Goal: Task Accomplishment & Management: Use online tool/utility

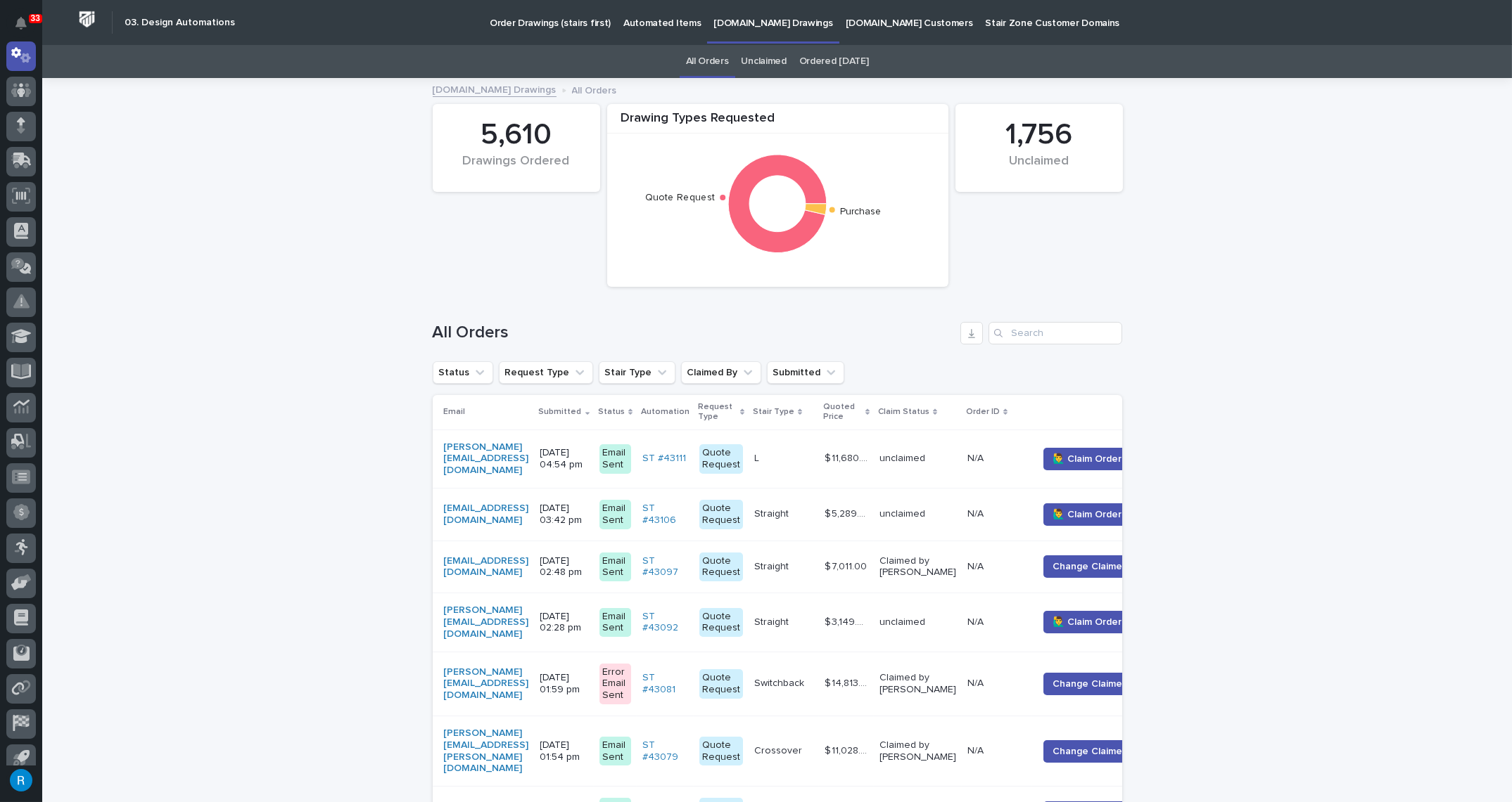
scroll to position [118, 0]
click at [1106, 450] on button "🙋‍♂️ Claim Order" at bounding box center [1086, 459] width 87 height 23
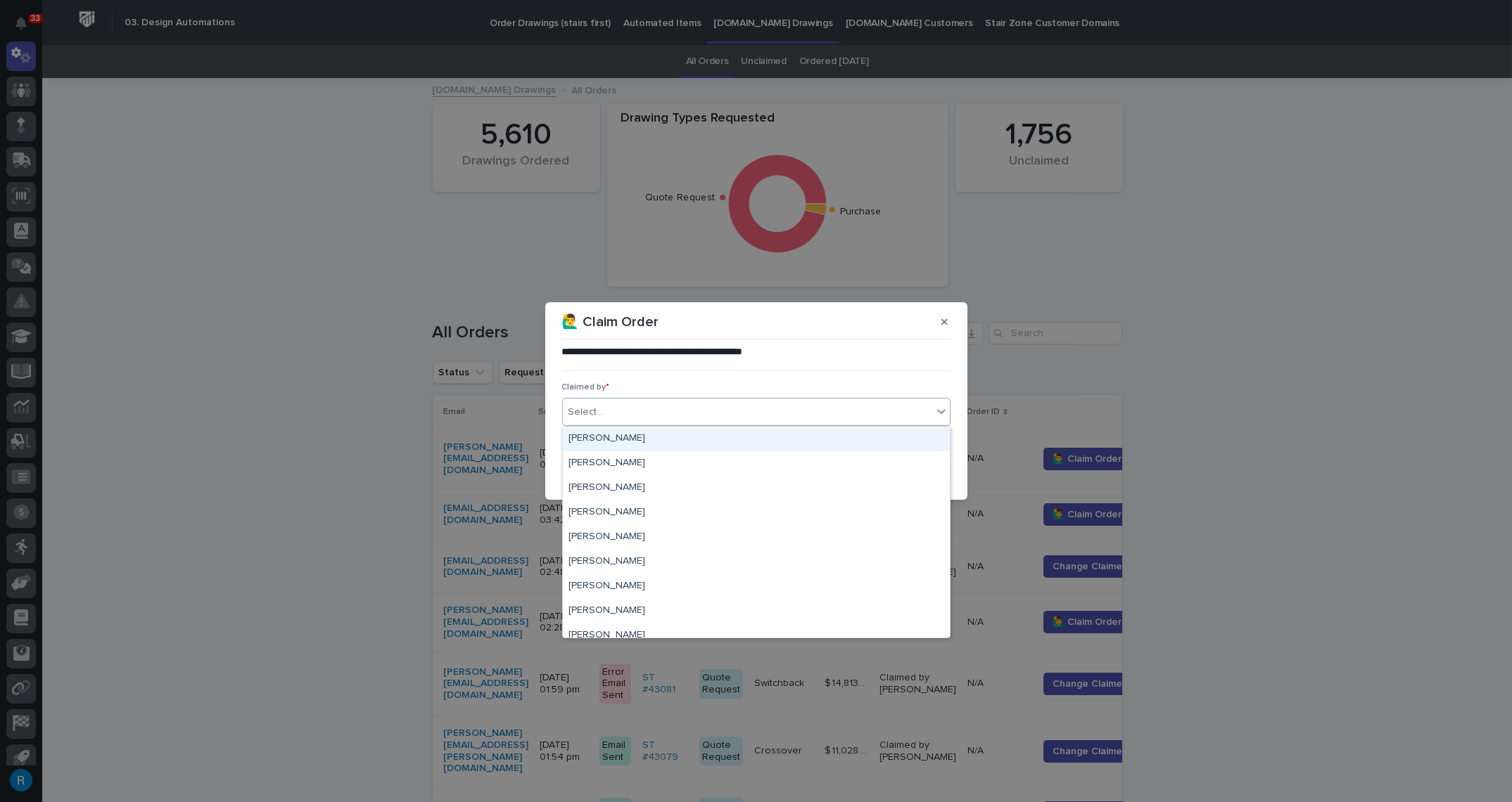
click at [588, 411] on div "Select..." at bounding box center [586, 412] width 36 height 15
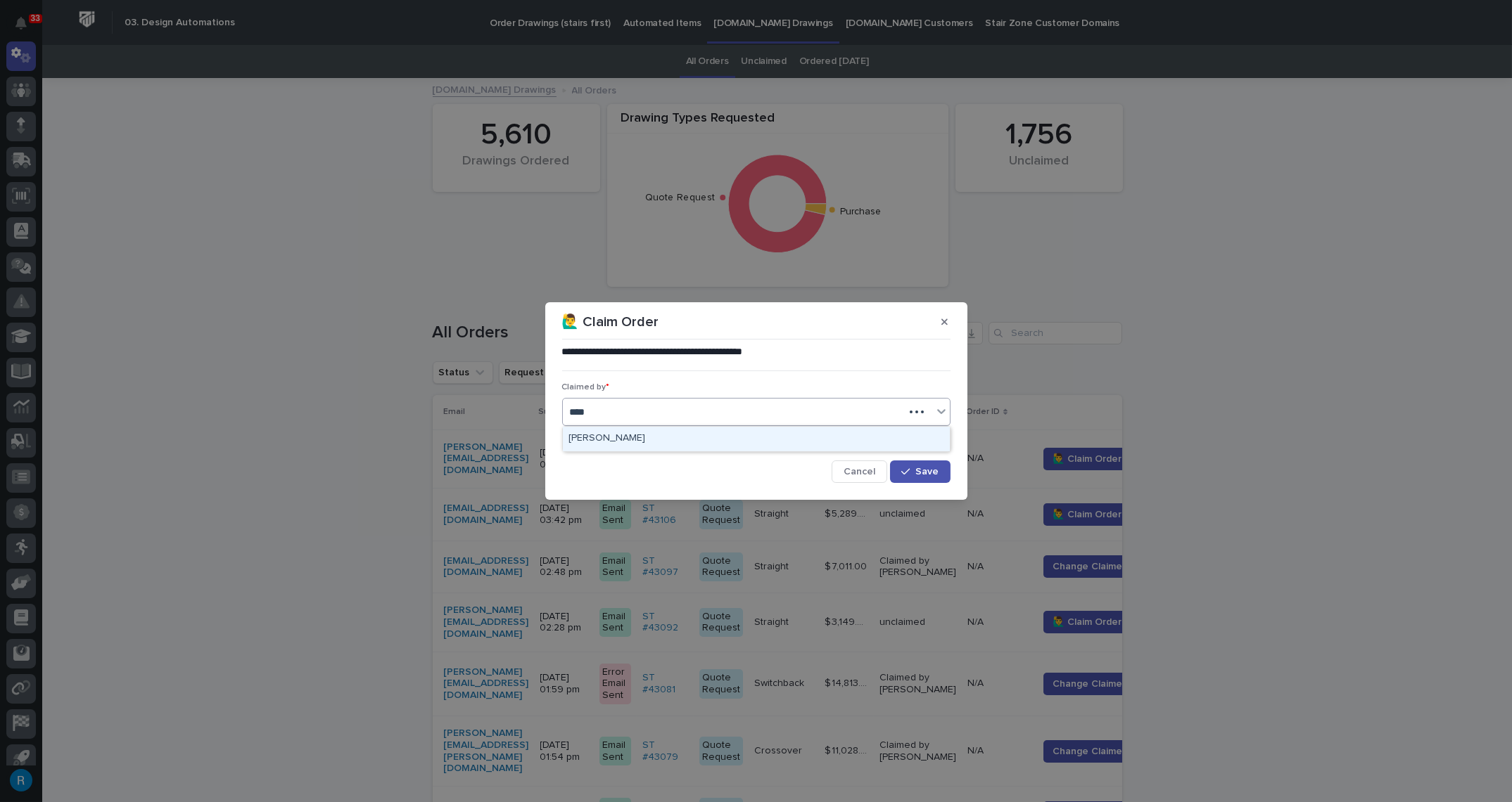
type input "*****"
click at [591, 439] on div "[PERSON_NAME]" at bounding box center [756, 439] width 387 height 24
click at [908, 470] on icon "button" at bounding box center [906, 471] width 9 height 10
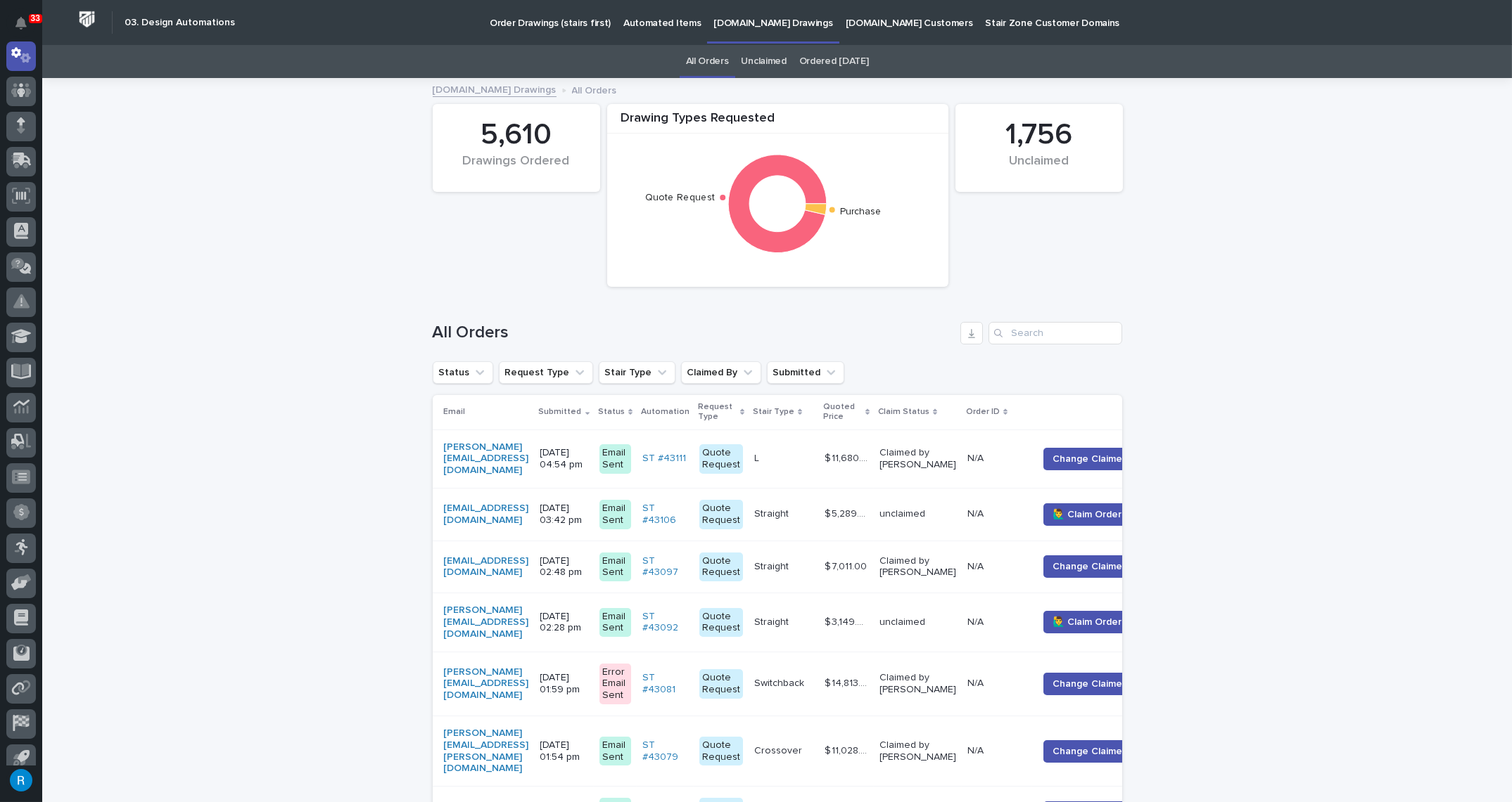
click at [529, 450] on div "[PERSON_NAME][EMAIL_ADDRESS][DOMAIN_NAME]" at bounding box center [486, 459] width 85 height 36
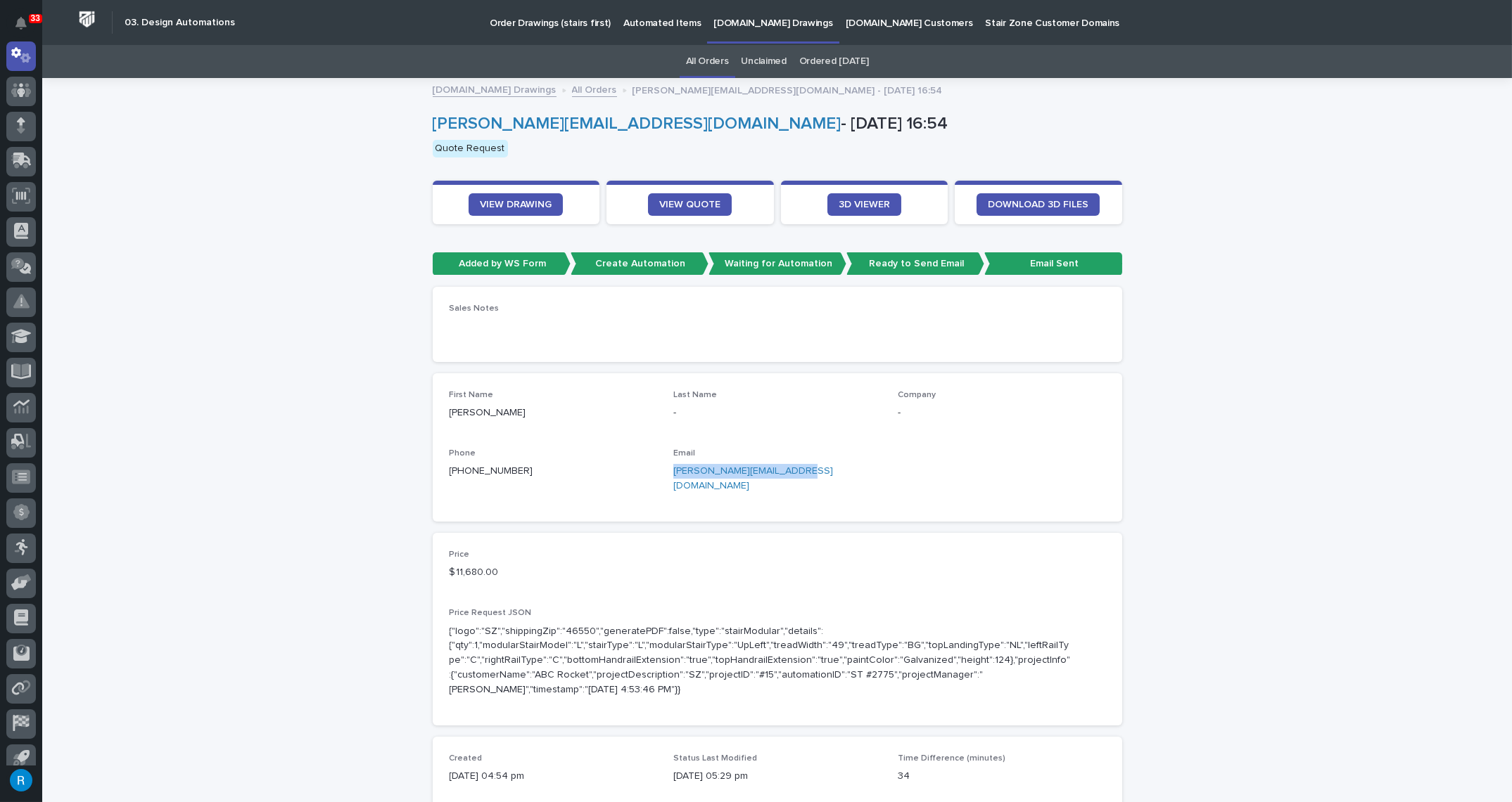
drag, startPoint x: 802, startPoint y: 470, endPoint x: 672, endPoint y: 472, distance: 130.0
click at [666, 473] on div "First Name Chris Last Name - Company - Phone +1 (305) 504-3323 Email chris@haac…" at bounding box center [777, 448] width 656 height 115
copy link "[PERSON_NAME][EMAIL_ADDRESS][DOMAIN_NAME]"
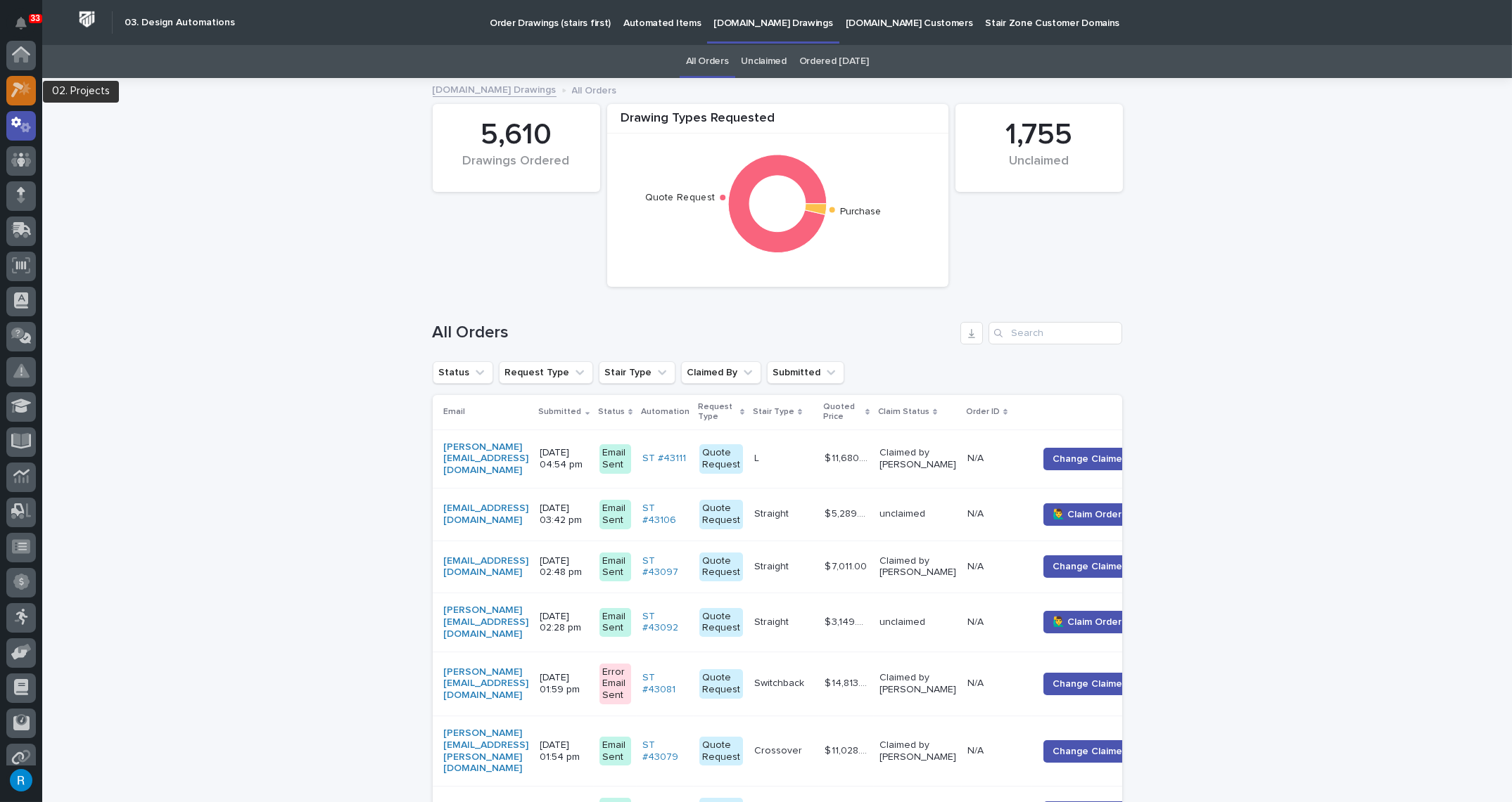
click at [23, 88] on icon at bounding box center [21, 89] width 20 height 16
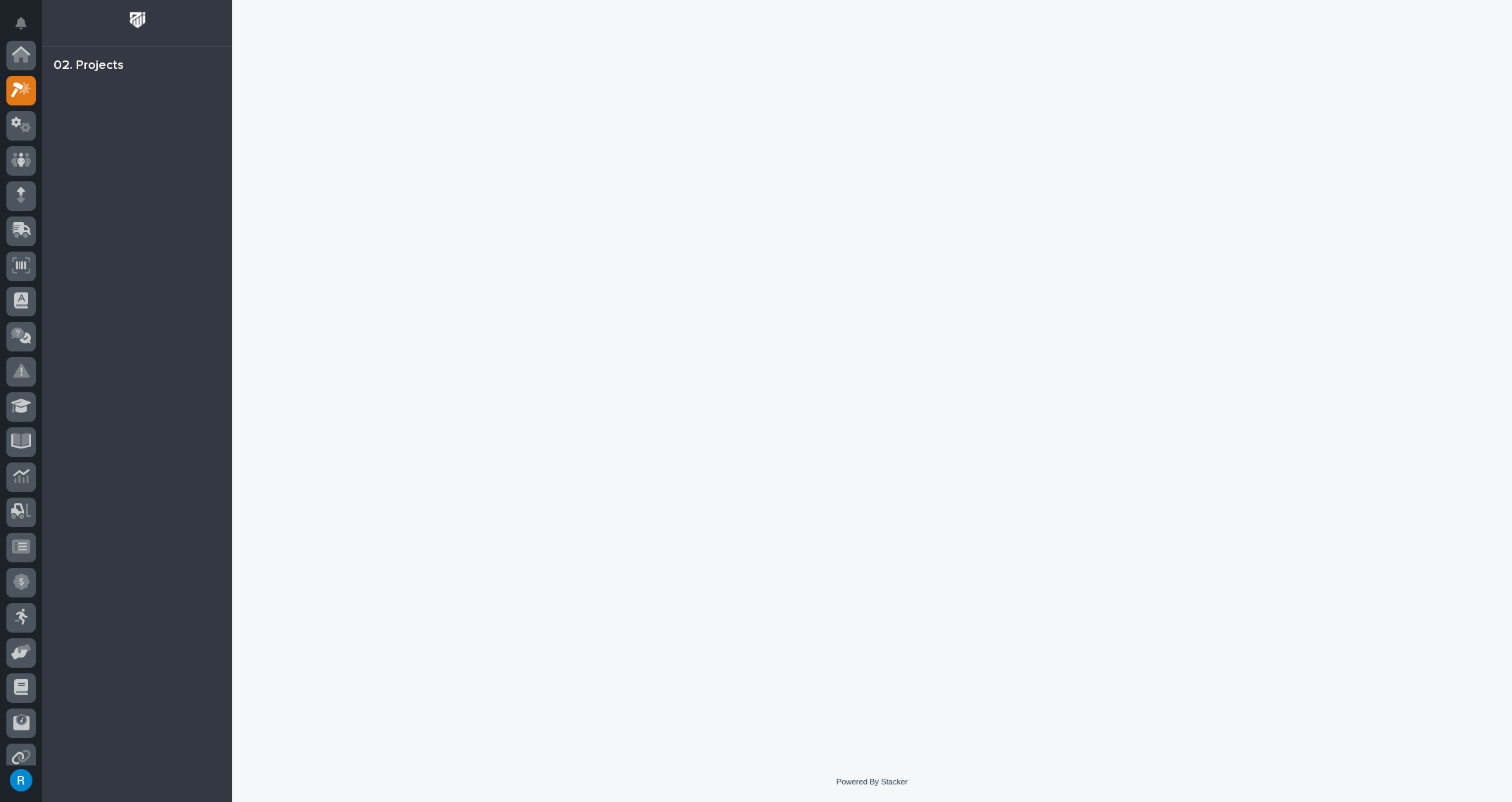
scroll to position [35, 0]
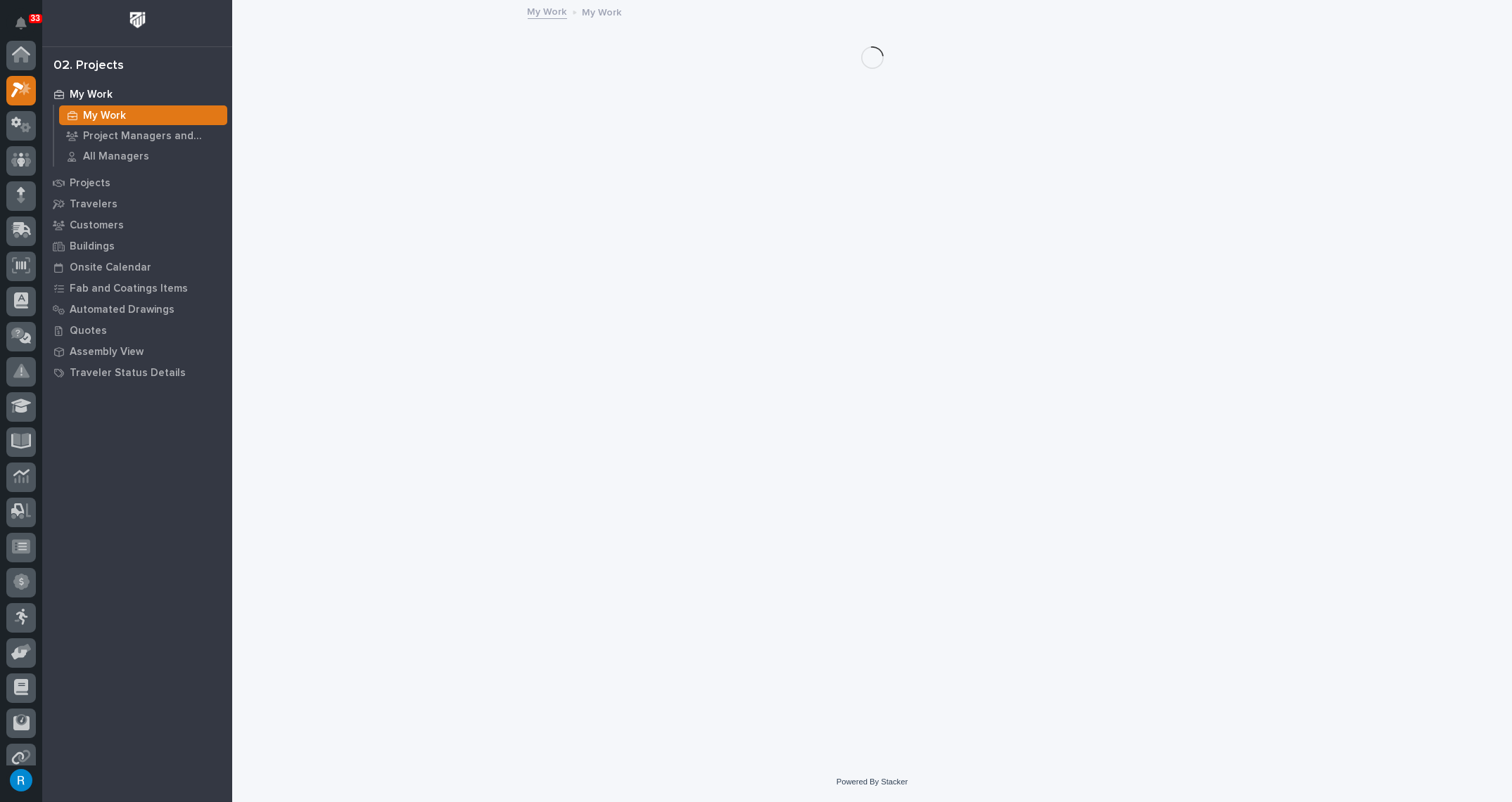
scroll to position [35, 0]
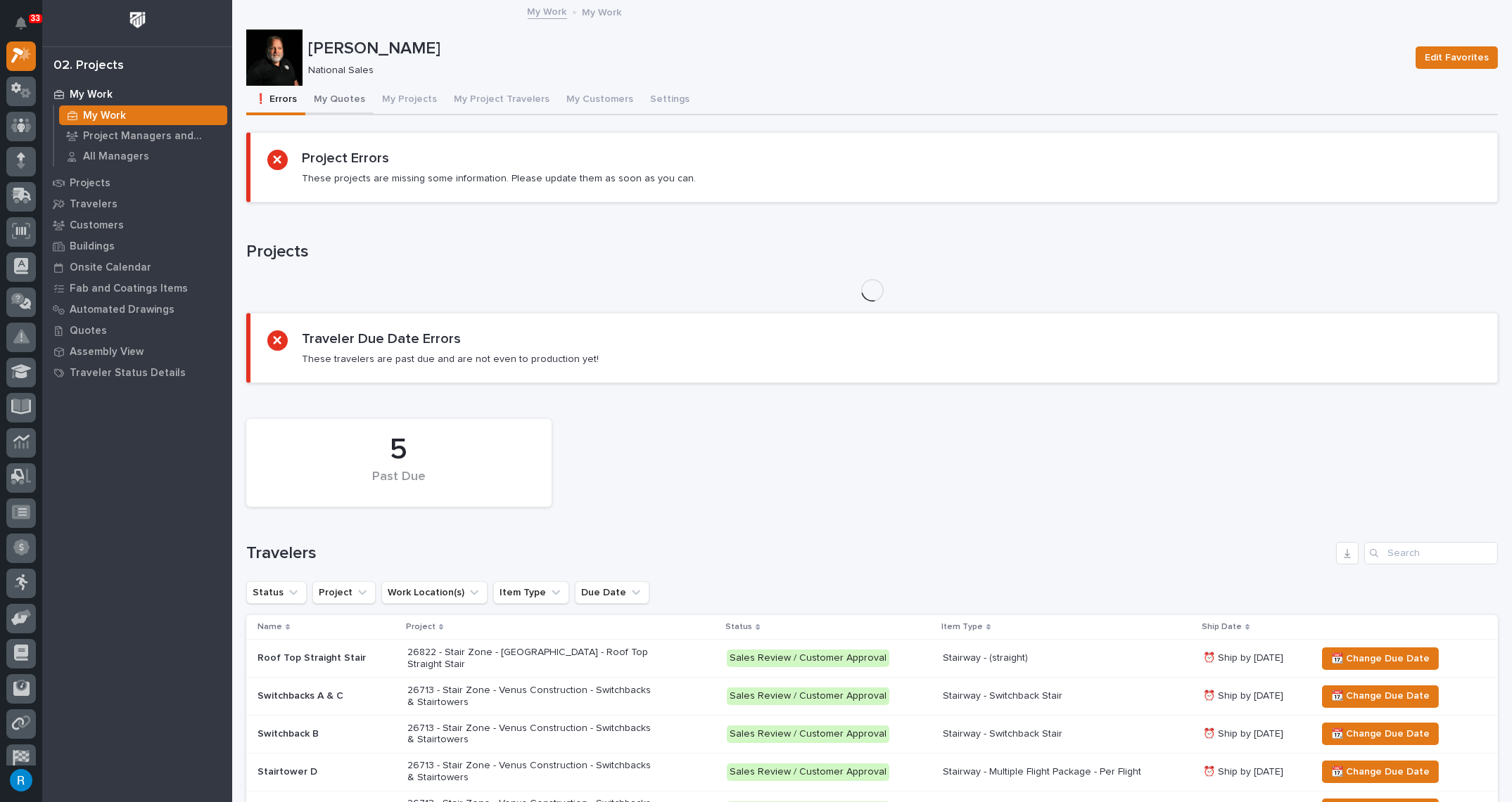
click at [336, 101] on button "My Quotes" at bounding box center [340, 101] width 69 height 30
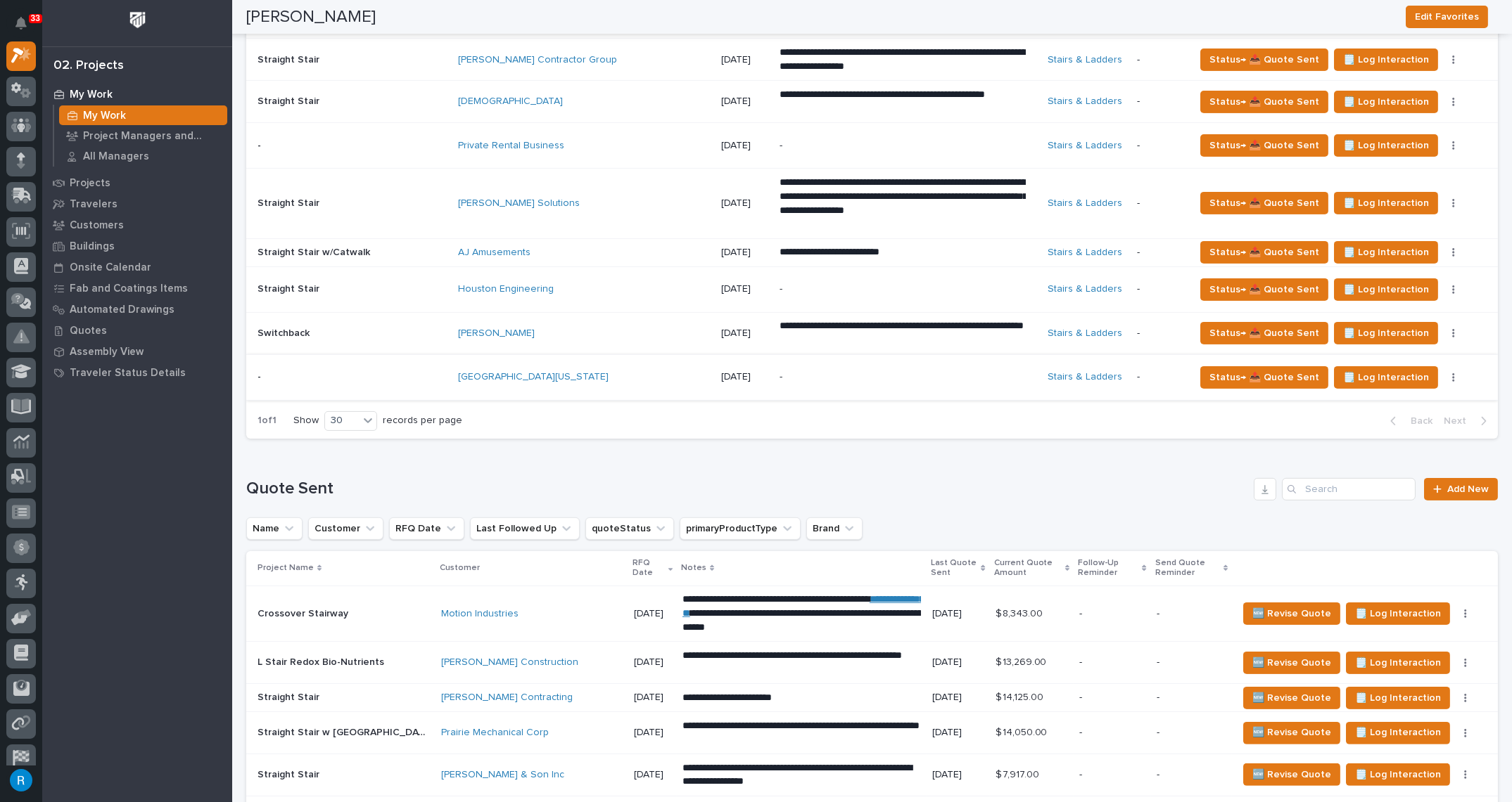
scroll to position [1372, 0]
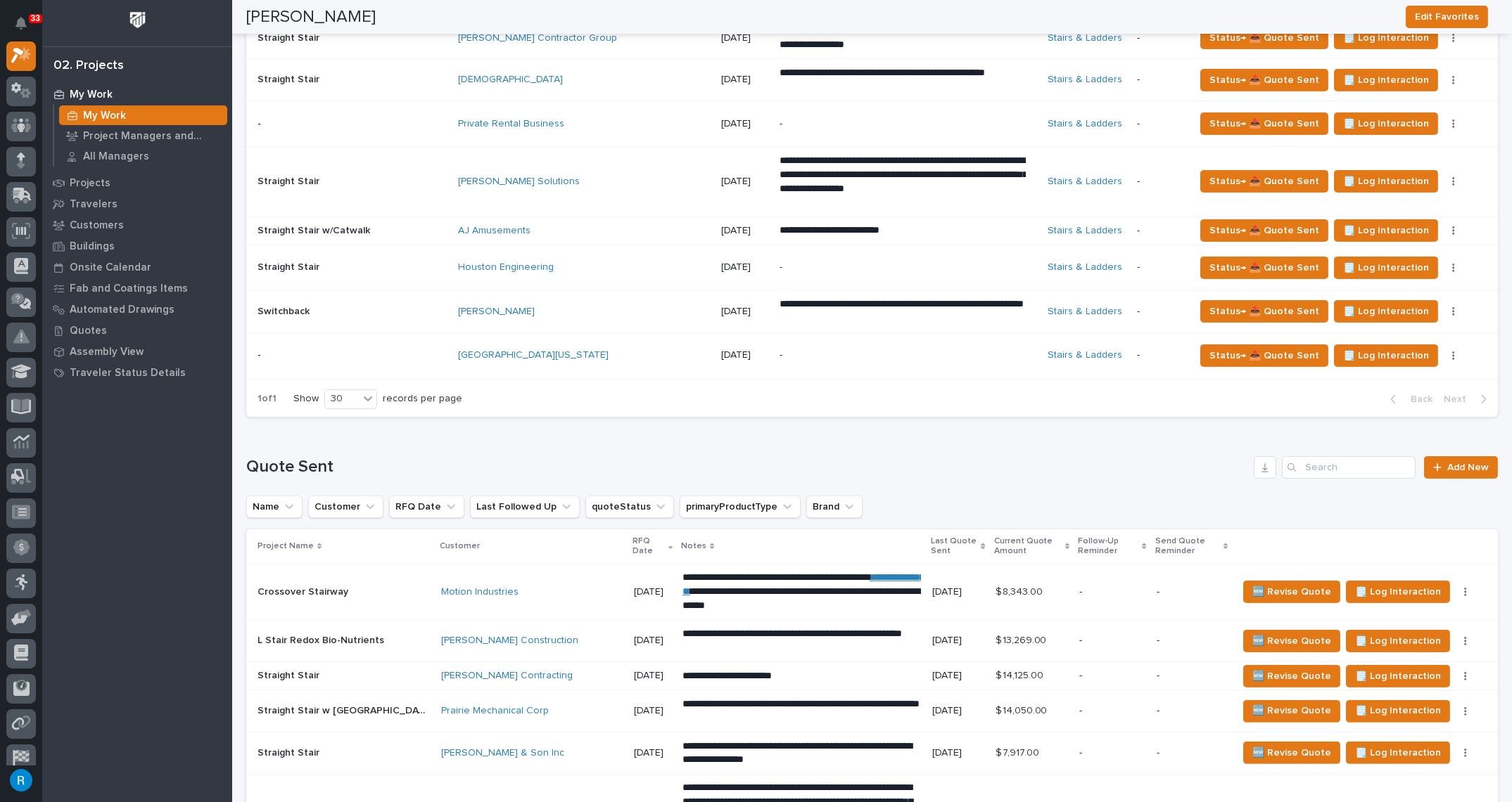
click at [625, 353] on div "University of Maryland" at bounding box center [581, 356] width 247 height 12
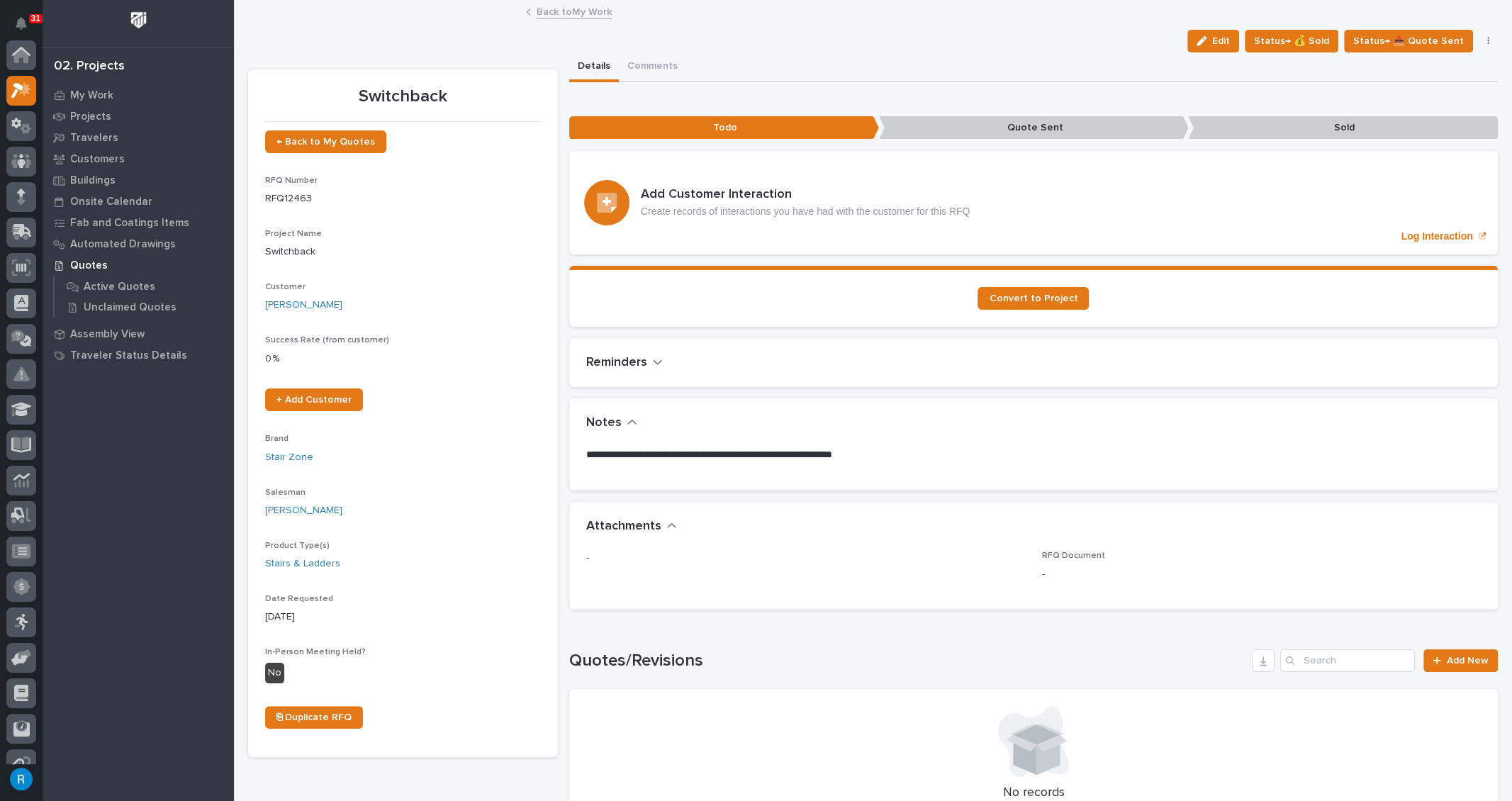
scroll to position [35, 0]
click at [573, 12] on link "Back to My Work" at bounding box center [574, 11] width 75 height 17
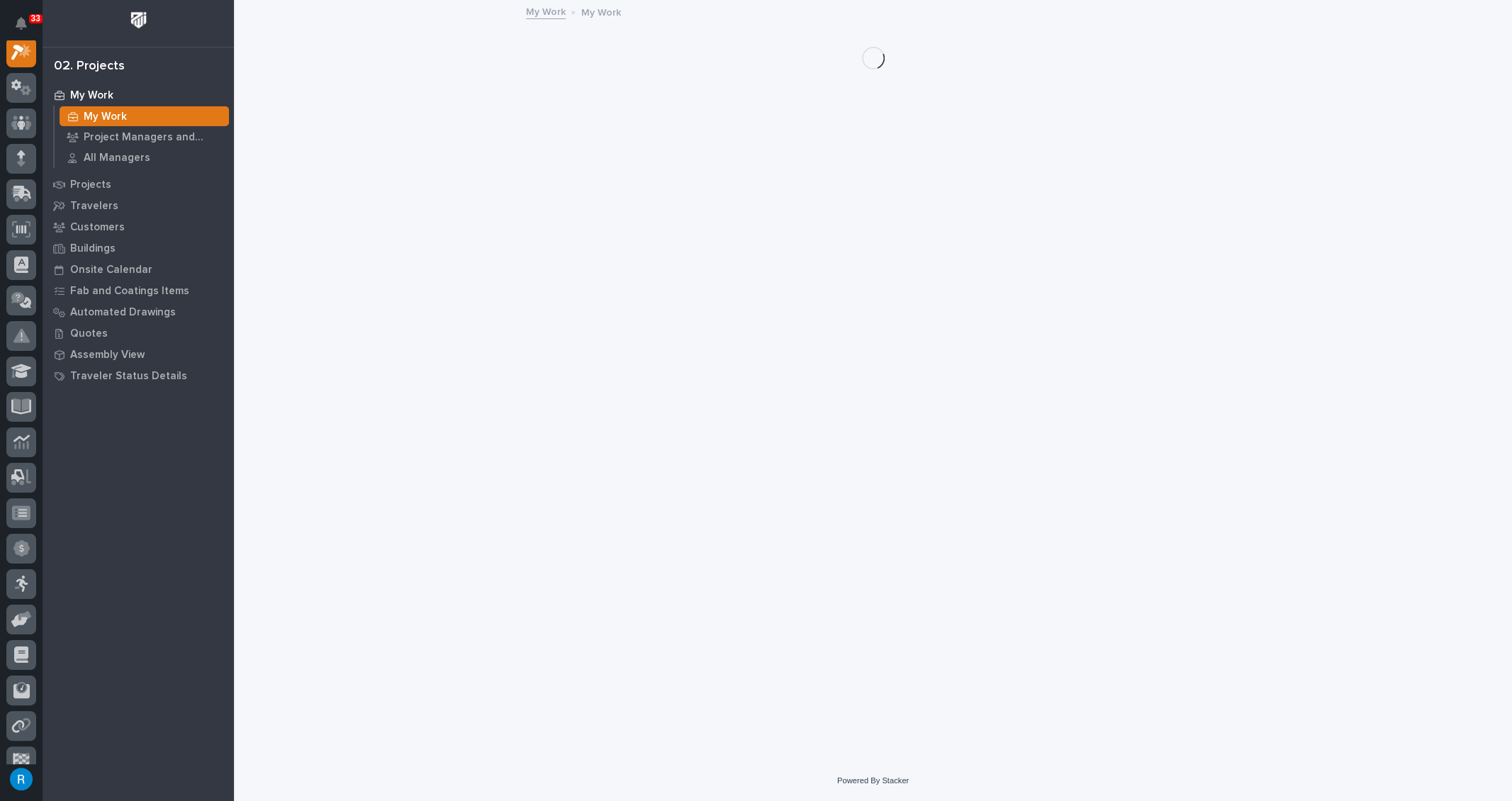
scroll to position [35, 0]
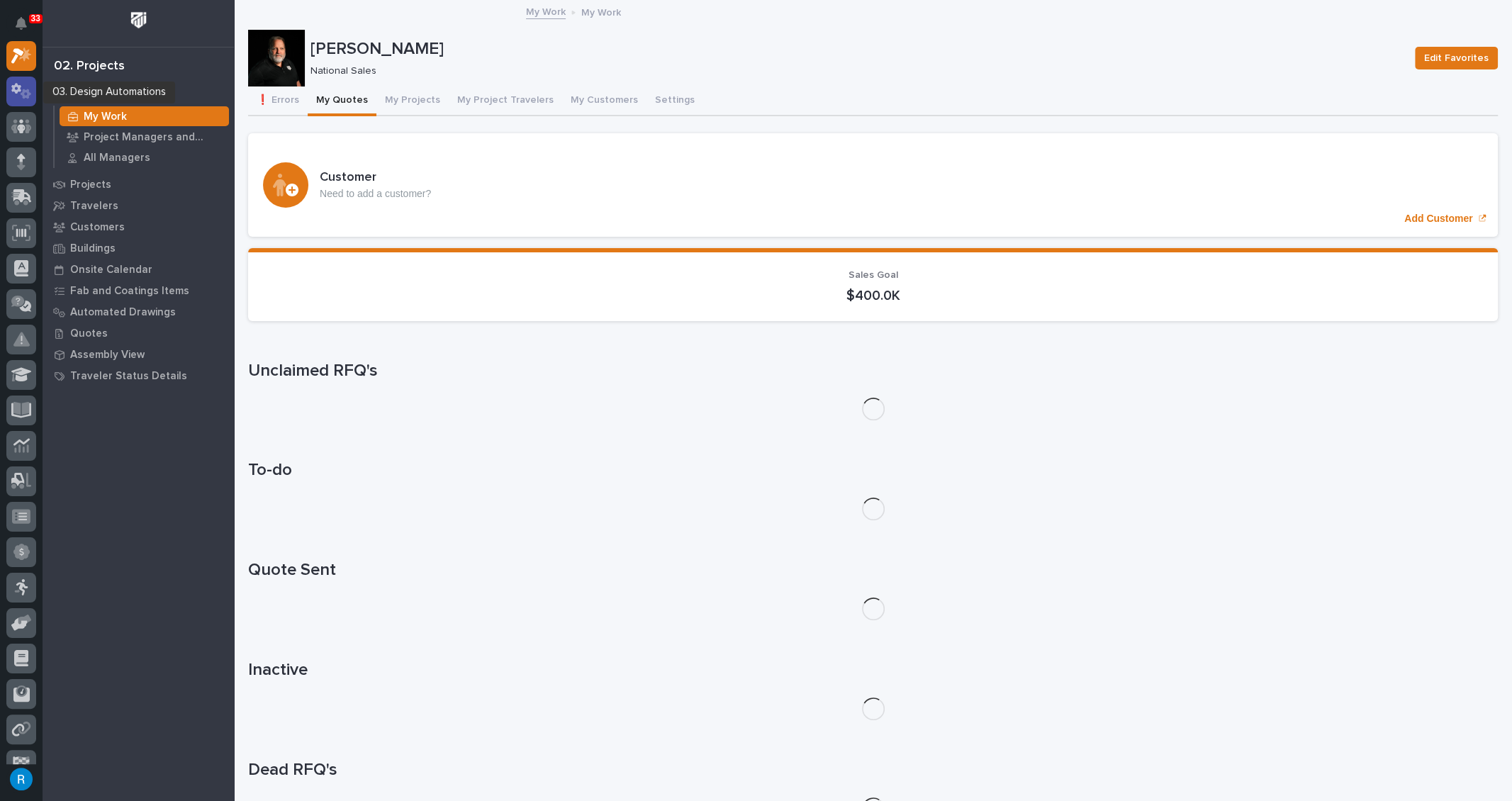
click at [19, 95] on icon at bounding box center [21, 91] width 20 height 17
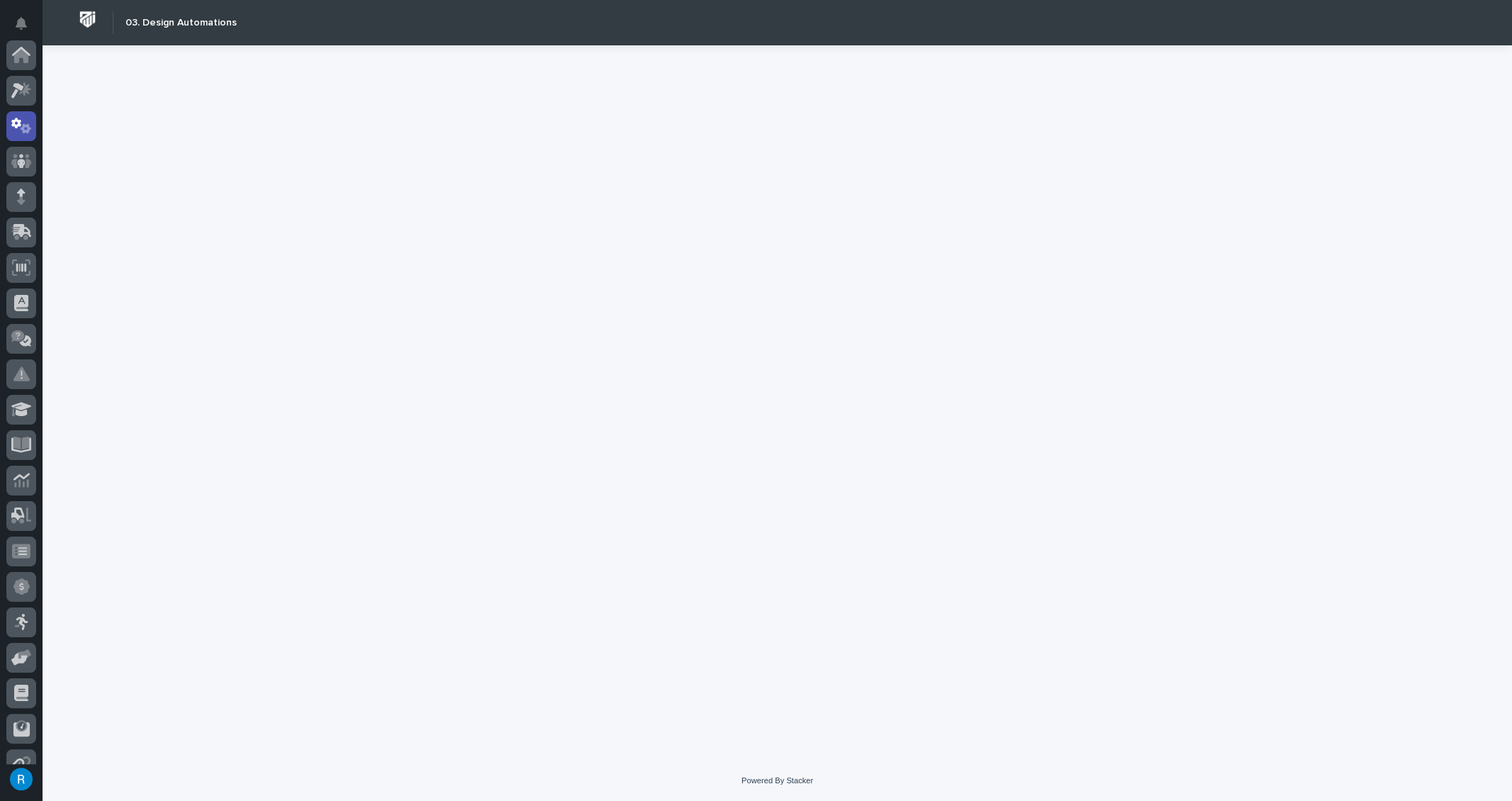
scroll to position [70, 0]
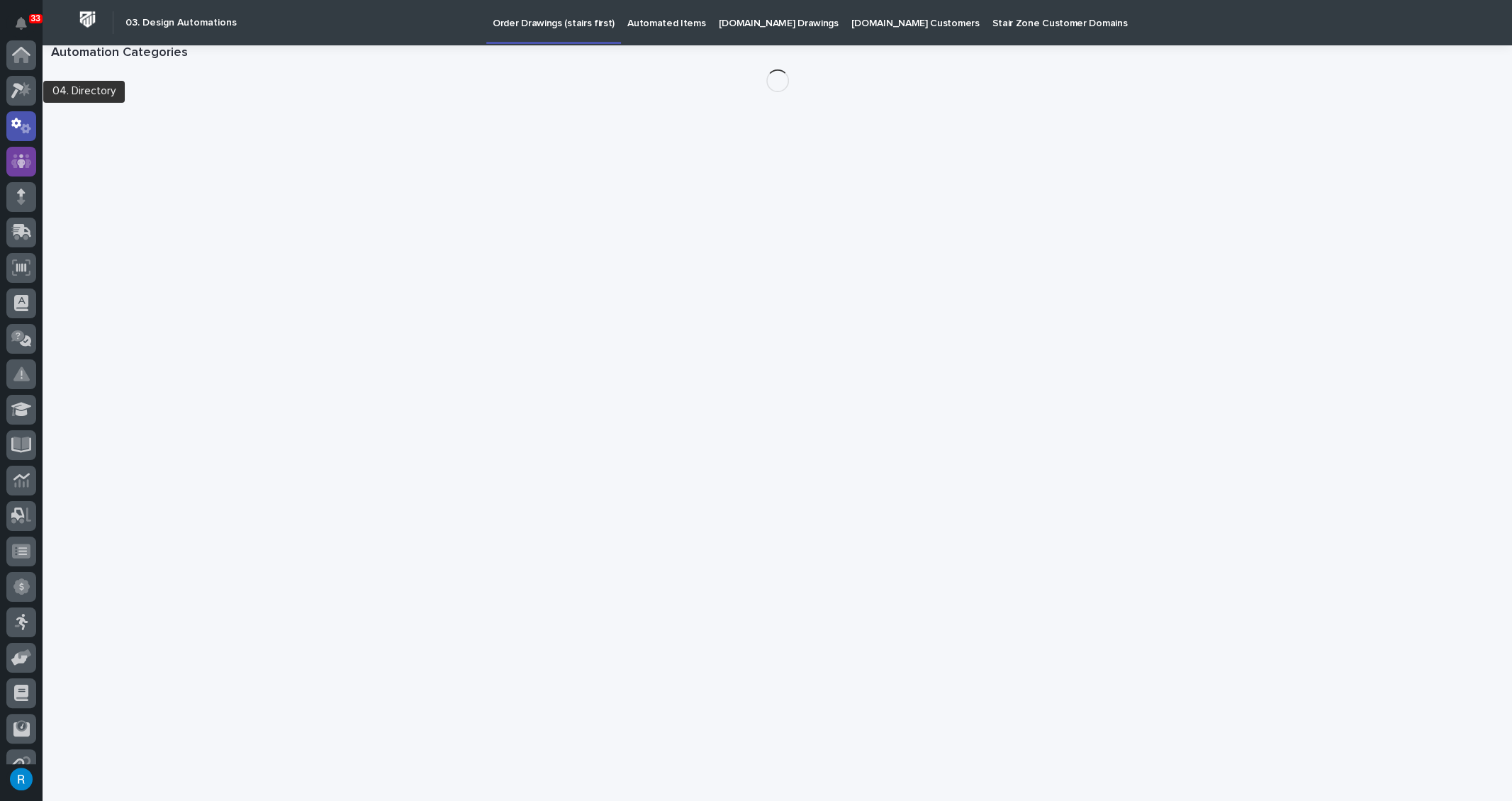
scroll to position [70, 0]
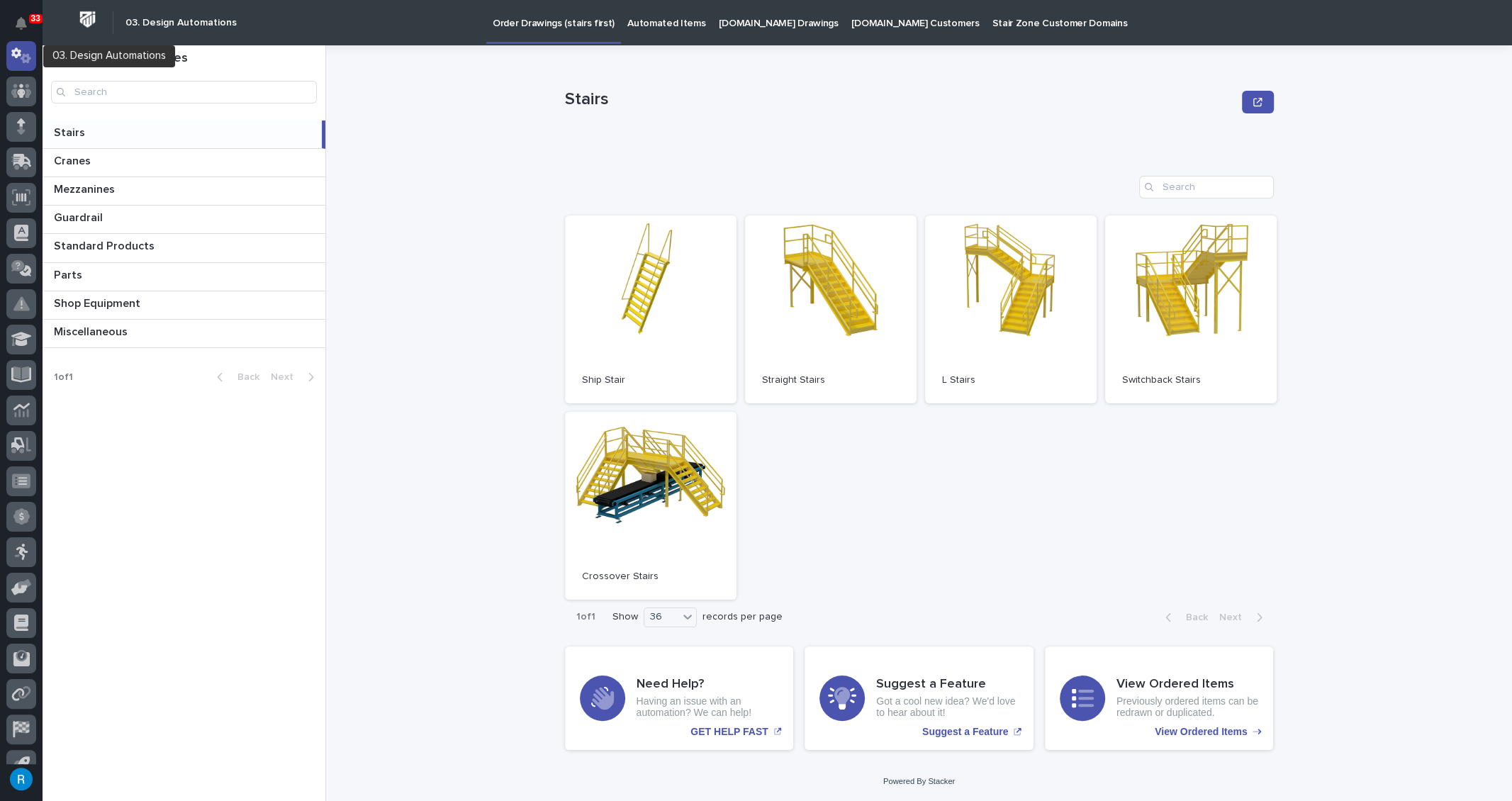
click at [22, 58] on icon at bounding box center [25, 59] width 10 height 10
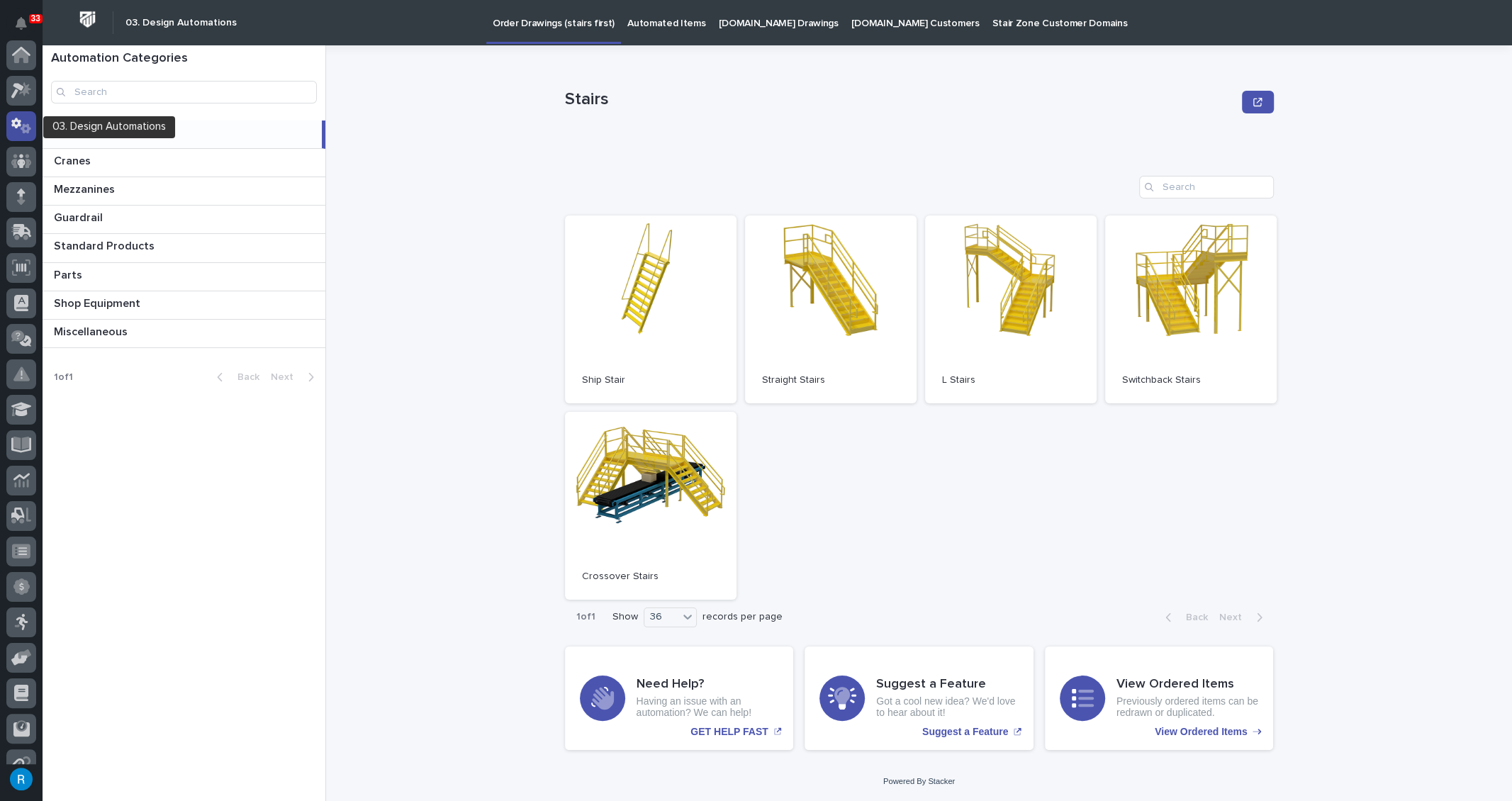
click at [26, 128] on icon at bounding box center [21, 125] width 20 height 17
click at [760, 22] on p "[DOMAIN_NAME] Drawings" at bounding box center [778, 15] width 120 height 30
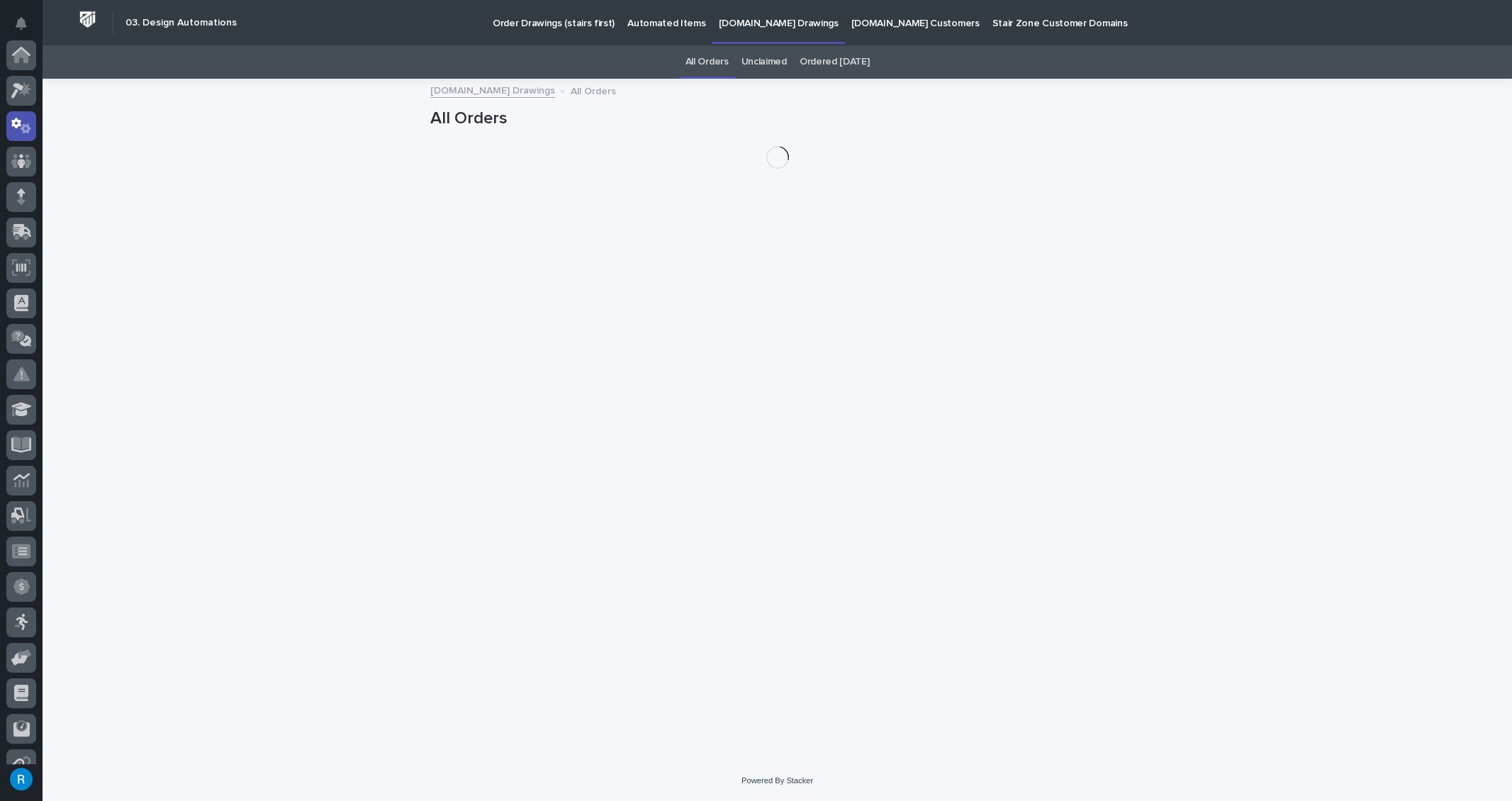
scroll to position [70, 0]
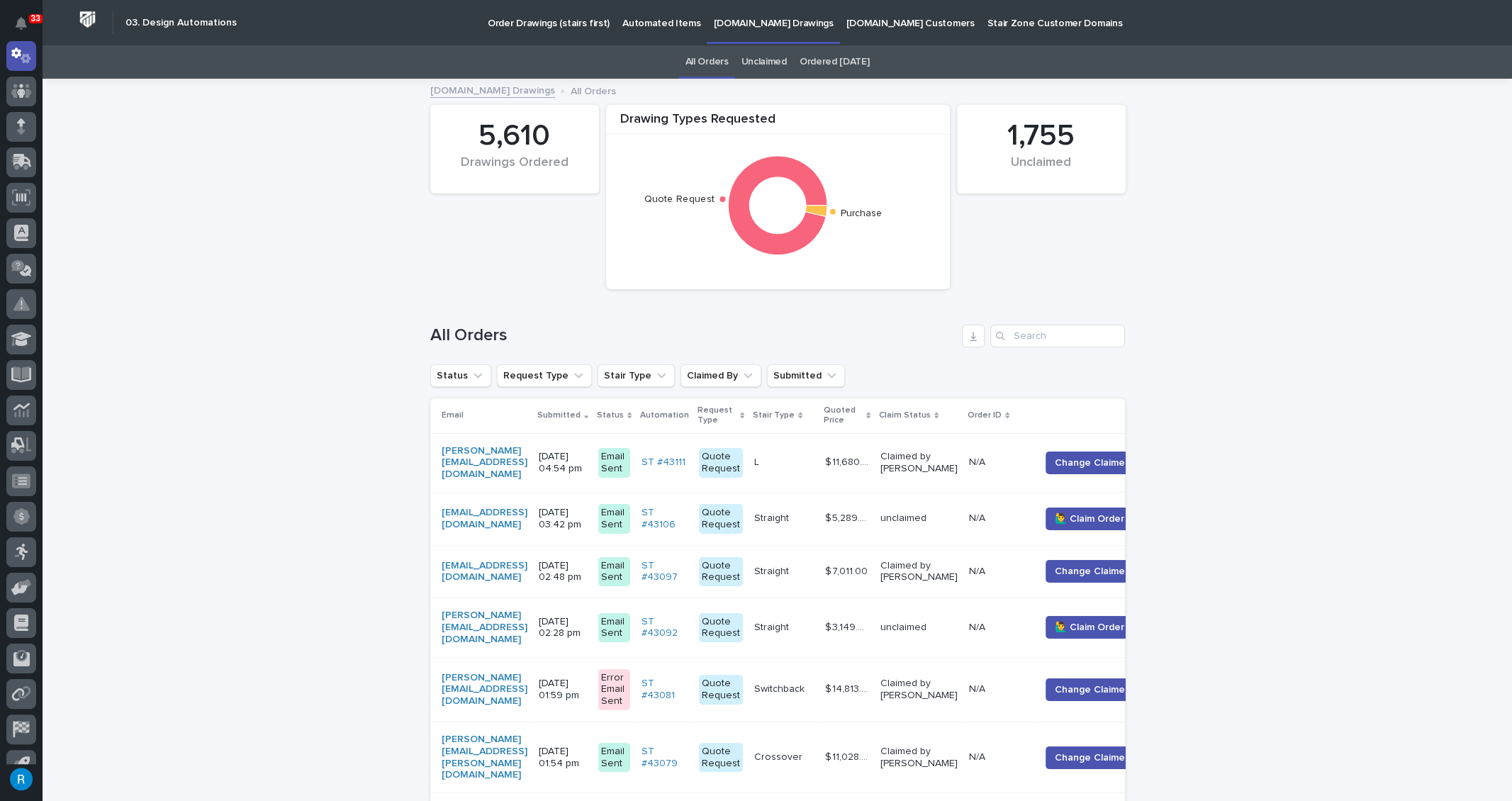
click at [640, 22] on p "Automated Items" at bounding box center [661, 15] width 78 height 30
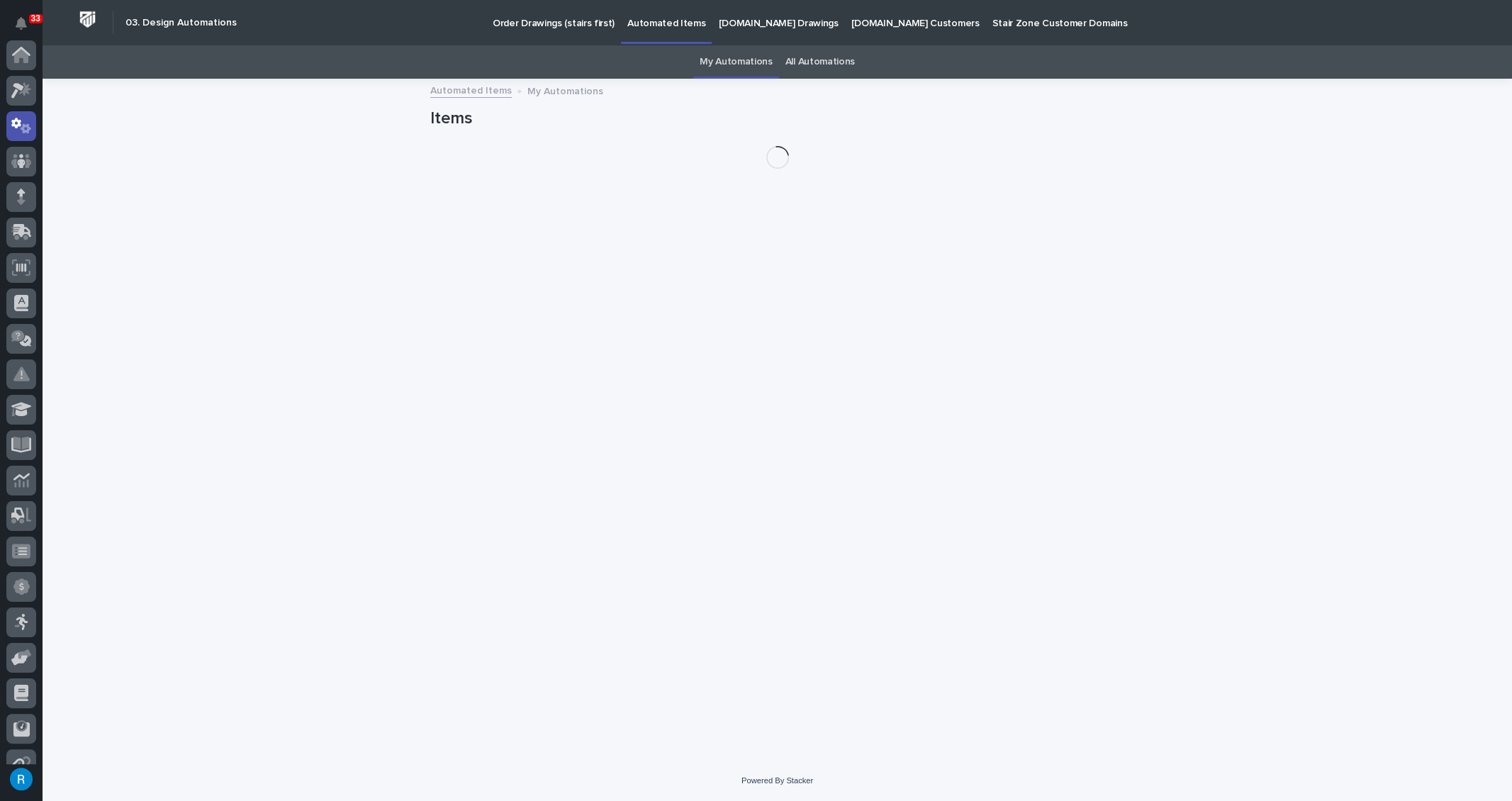
scroll to position [70, 0]
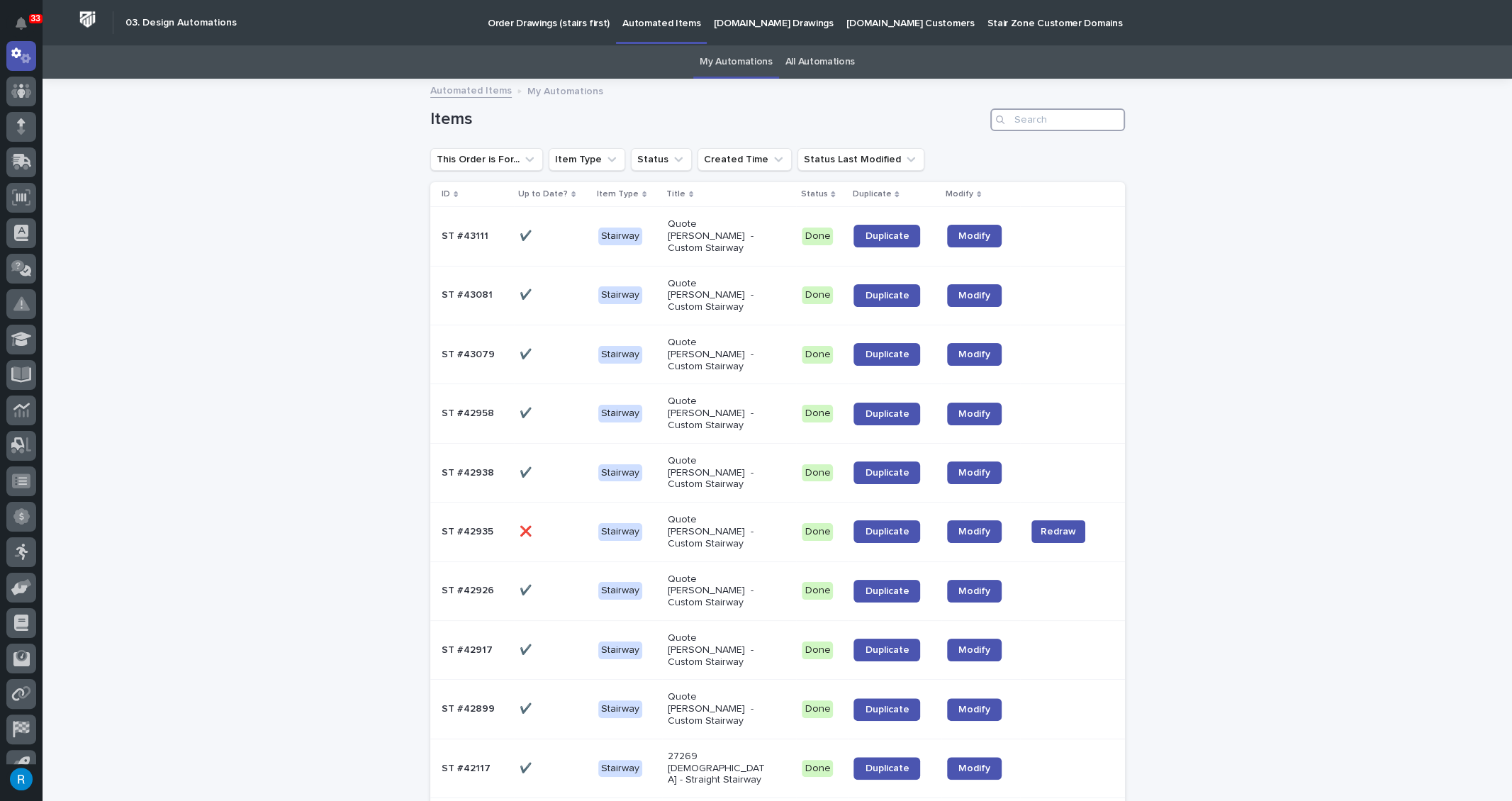
click at [1017, 122] on input "Search" at bounding box center [1058, 120] width 135 height 23
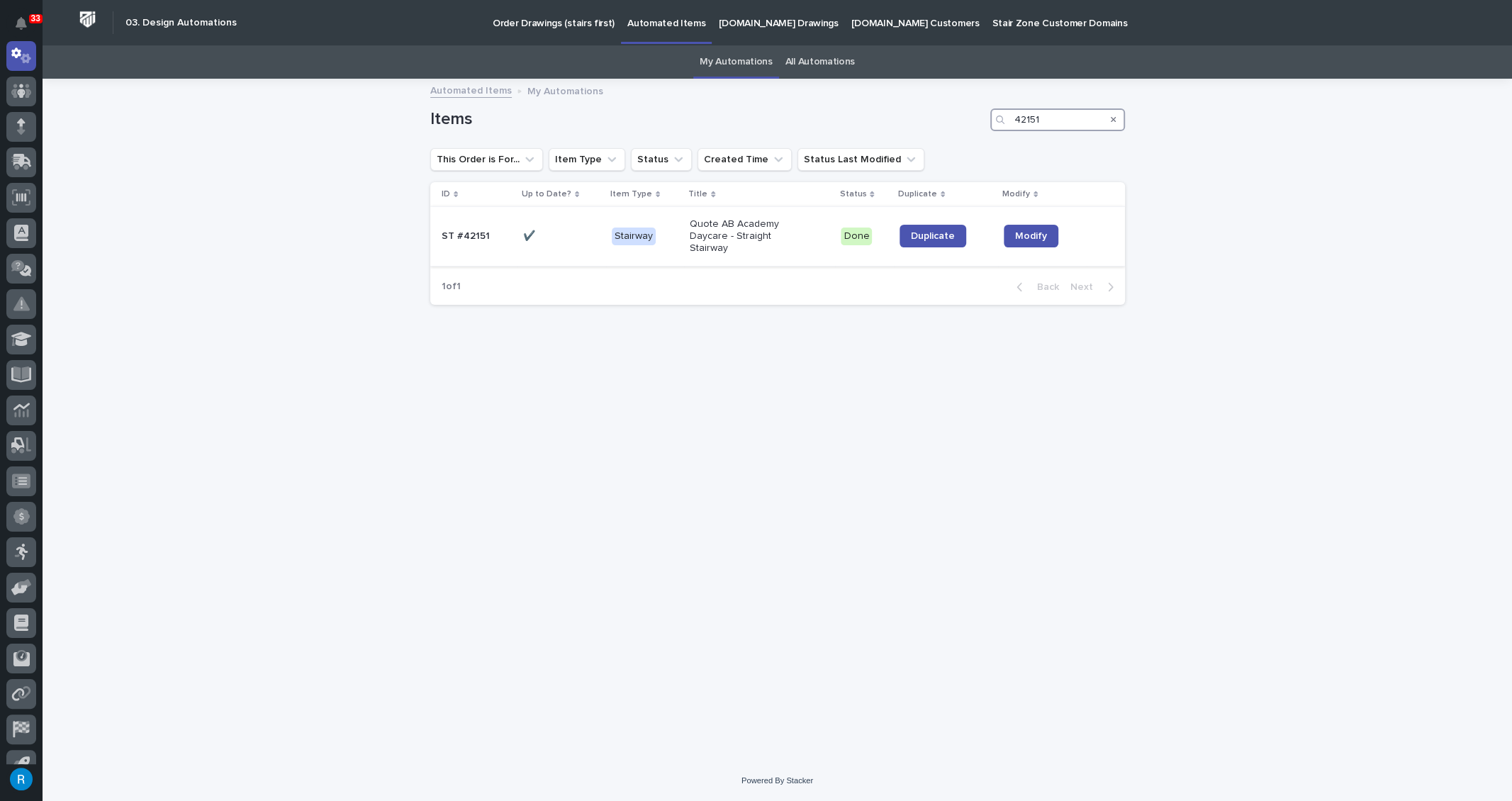
type input "42151"
click at [573, 240] on p at bounding box center [562, 236] width 77 height 12
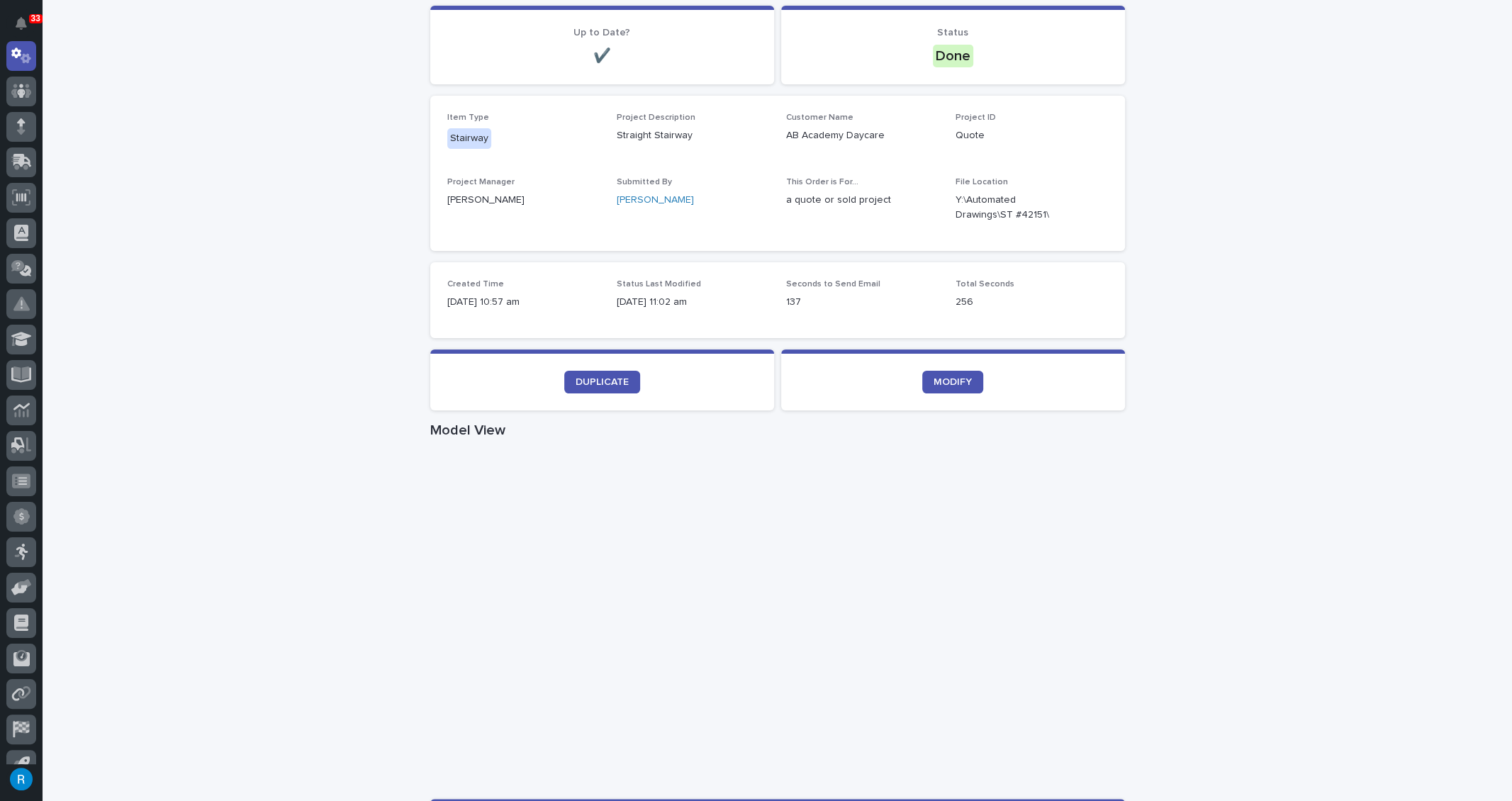
scroll to position [257, 0]
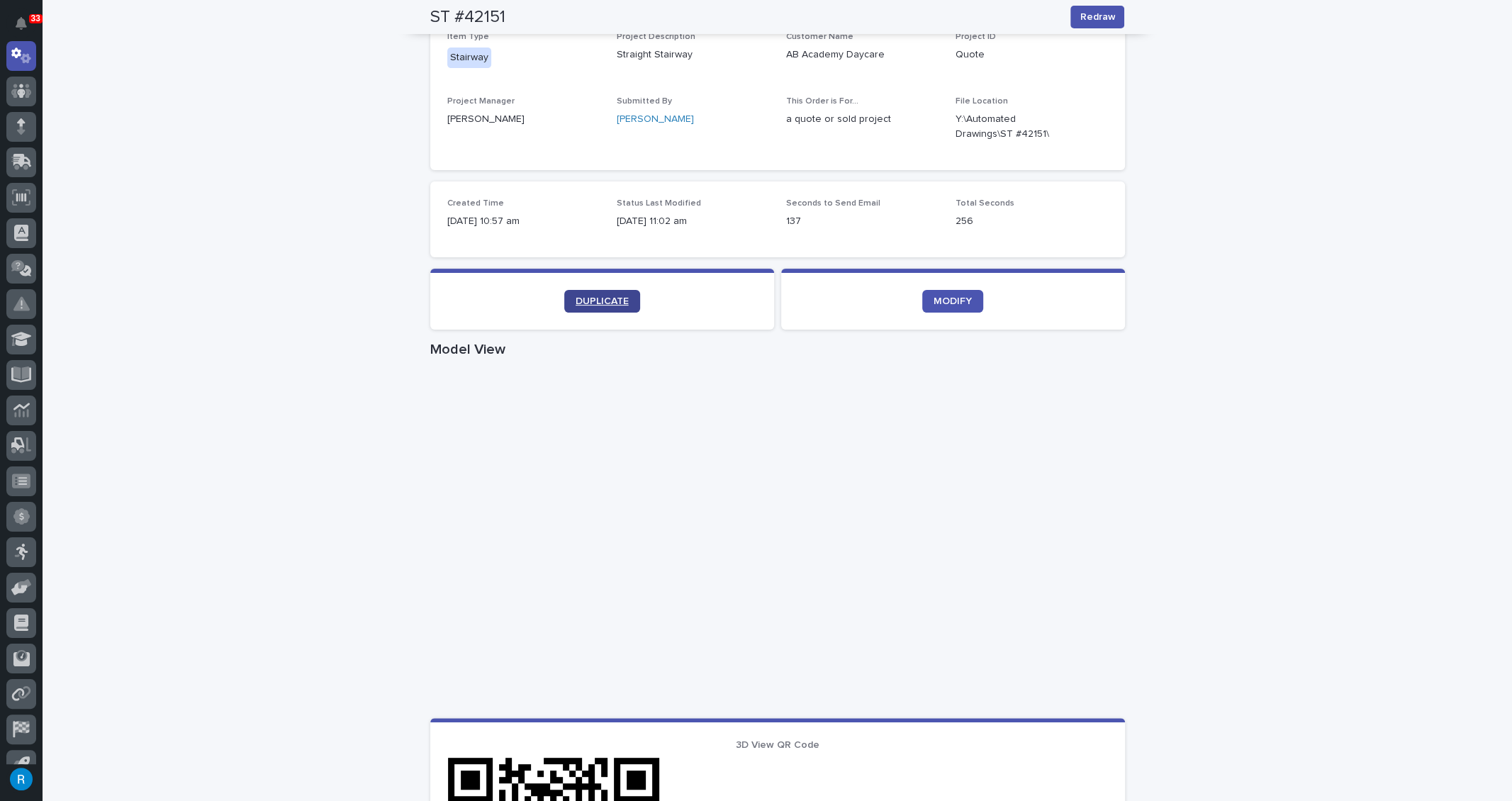
click at [600, 299] on span "DUPLICATE" at bounding box center [602, 301] width 53 height 10
